Goal: Information Seeking & Learning: Learn about a topic

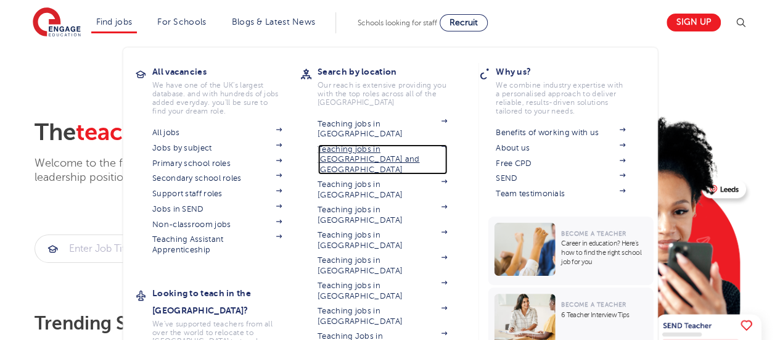
click at [376, 144] on link "Teaching jobs in [GEOGRAPHIC_DATA] and [GEOGRAPHIC_DATA]" at bounding box center [383, 159] width 130 height 30
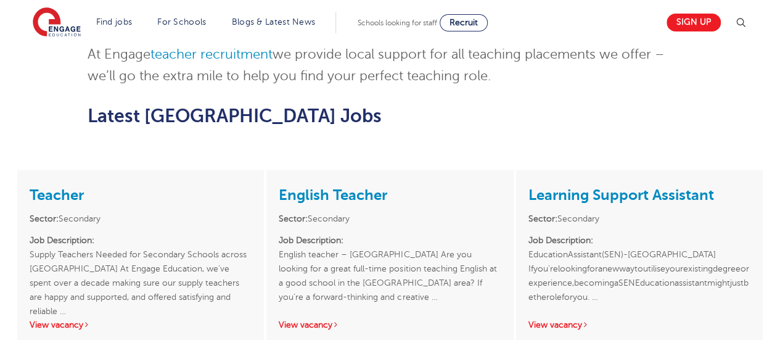
scroll to position [987, 0]
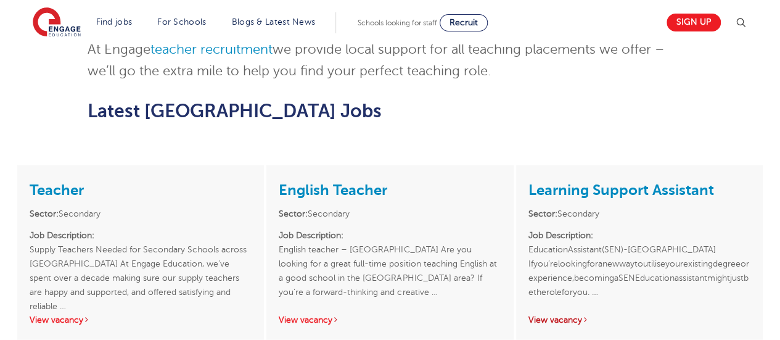
click at [556, 315] on link "View vacancy" at bounding box center [559, 319] width 60 height 9
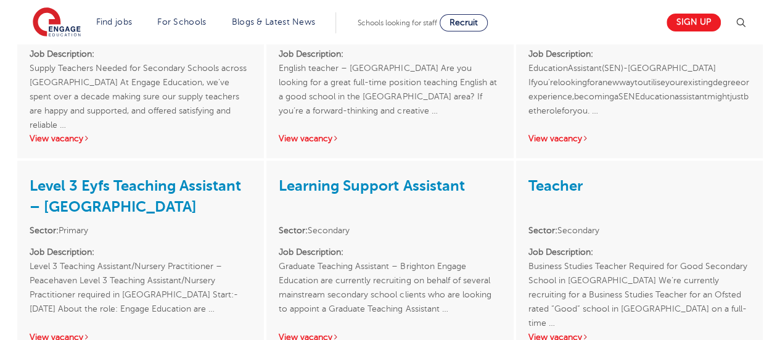
scroll to position [1172, 0]
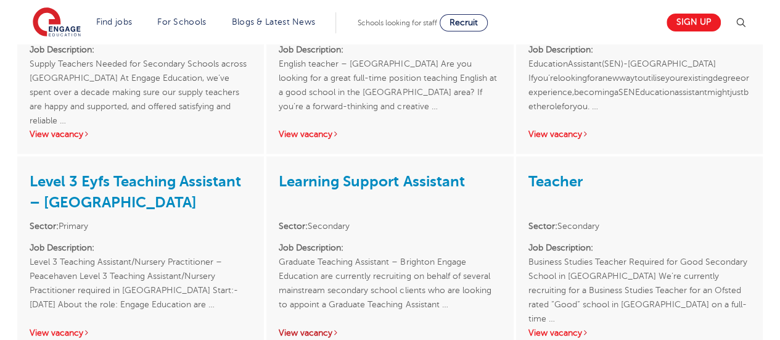
click at [310, 328] on link "View vacancy" at bounding box center [309, 332] width 60 height 9
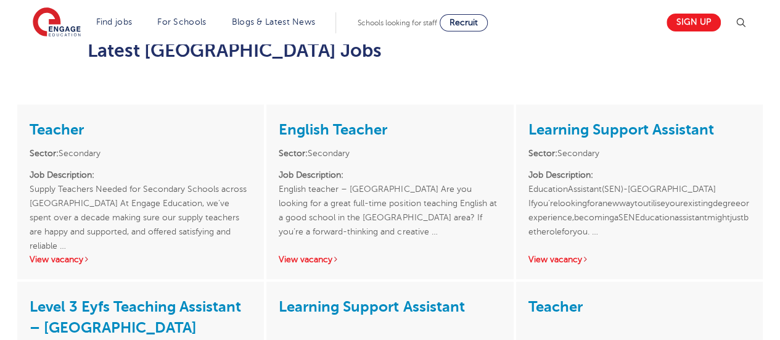
scroll to position [986, 0]
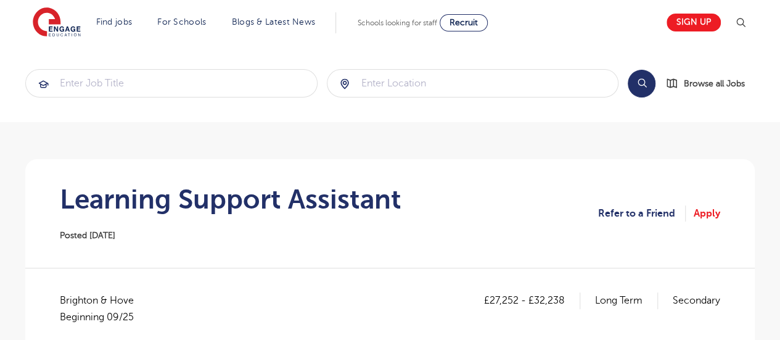
scroll to position [185, 0]
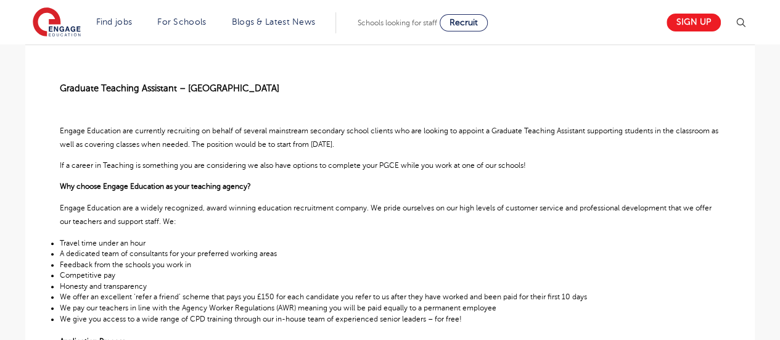
scroll to position [247, 0]
